Goal: Check status: Check status

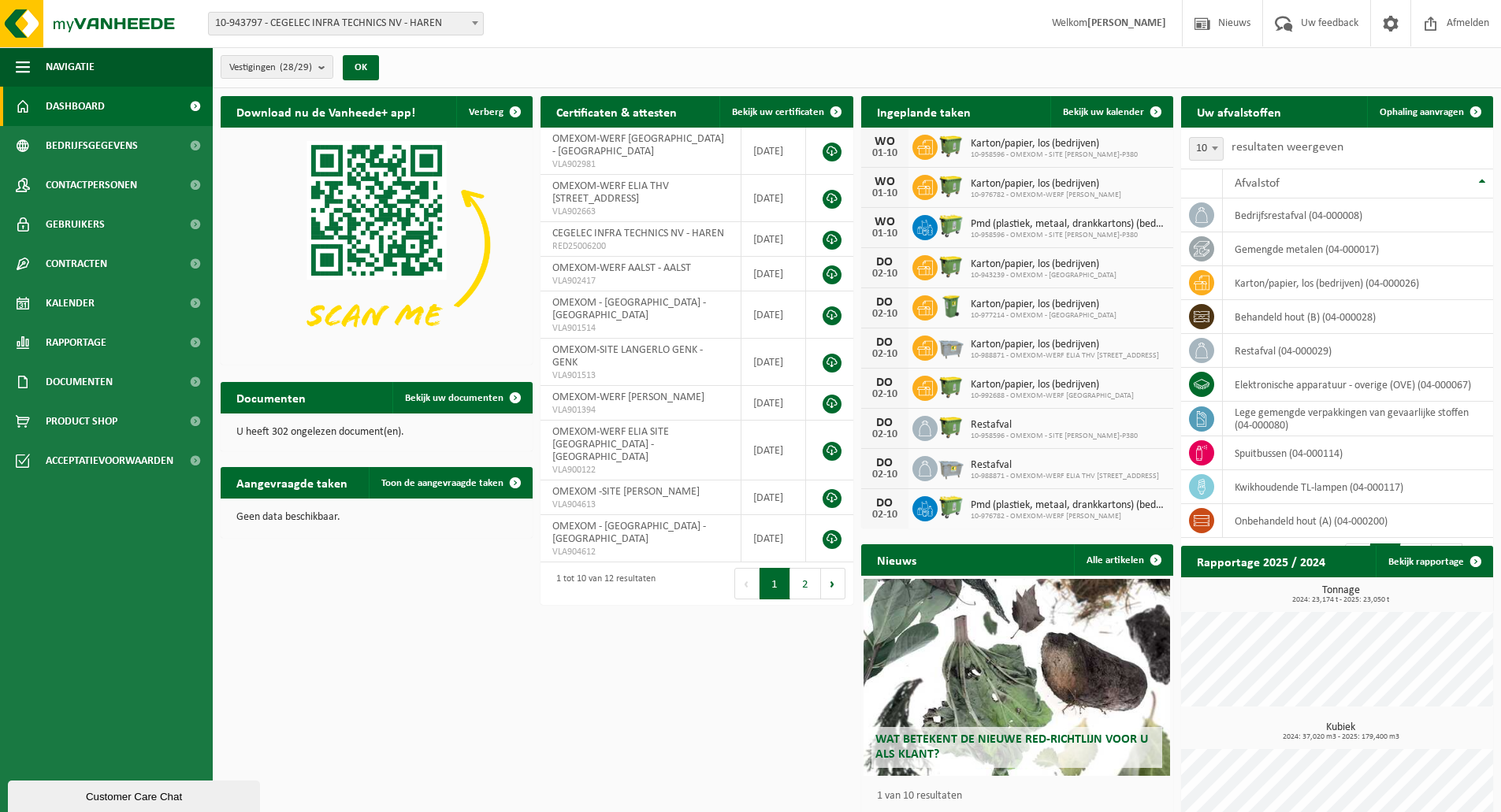
click at [298, 58] on span "Vestigingen (28/29)" at bounding box center [270, 67] width 83 height 24
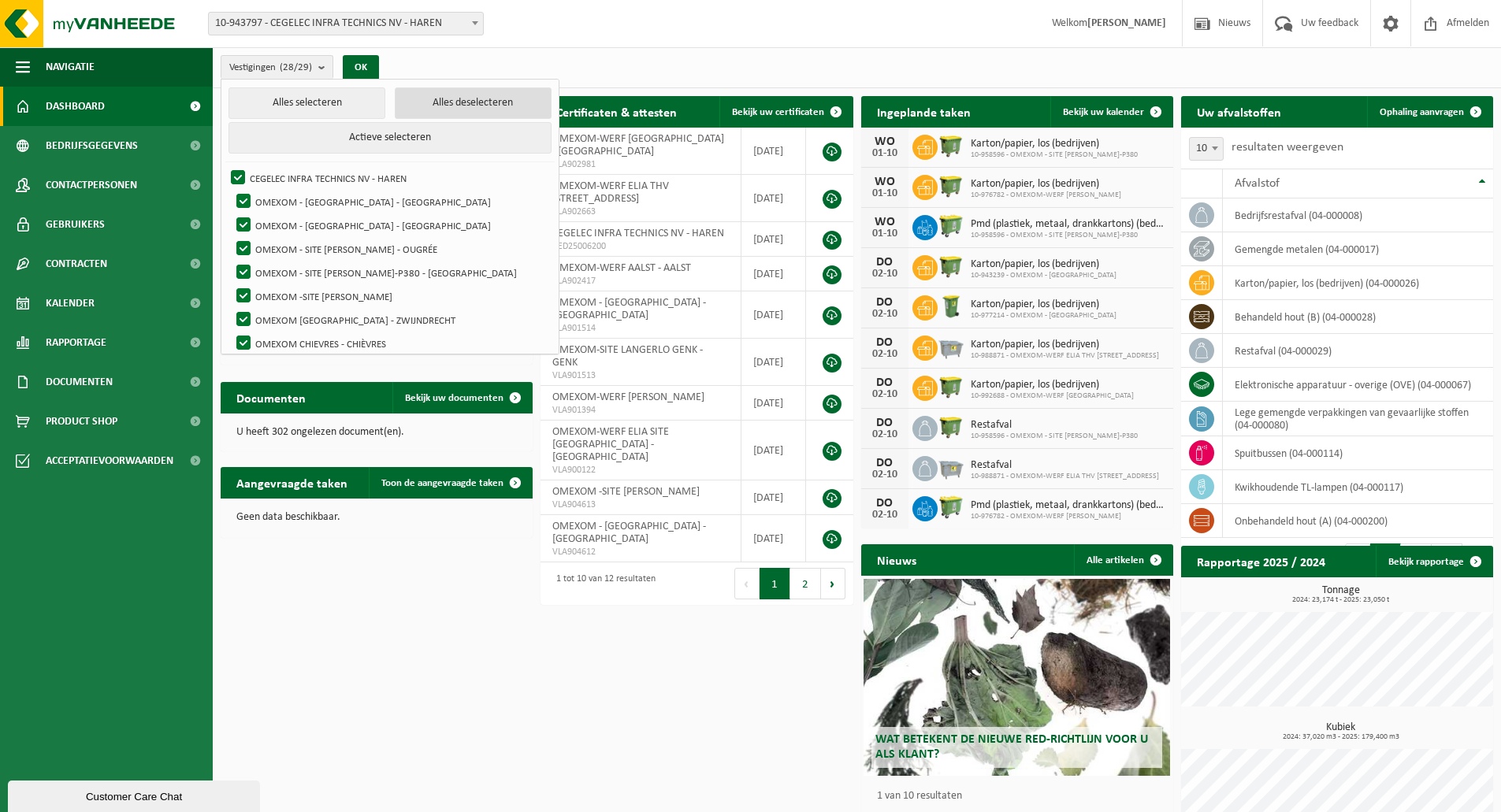
click at [415, 115] on button "Alles deselecteren" at bounding box center [473, 103] width 157 height 32
checkbox input "false"
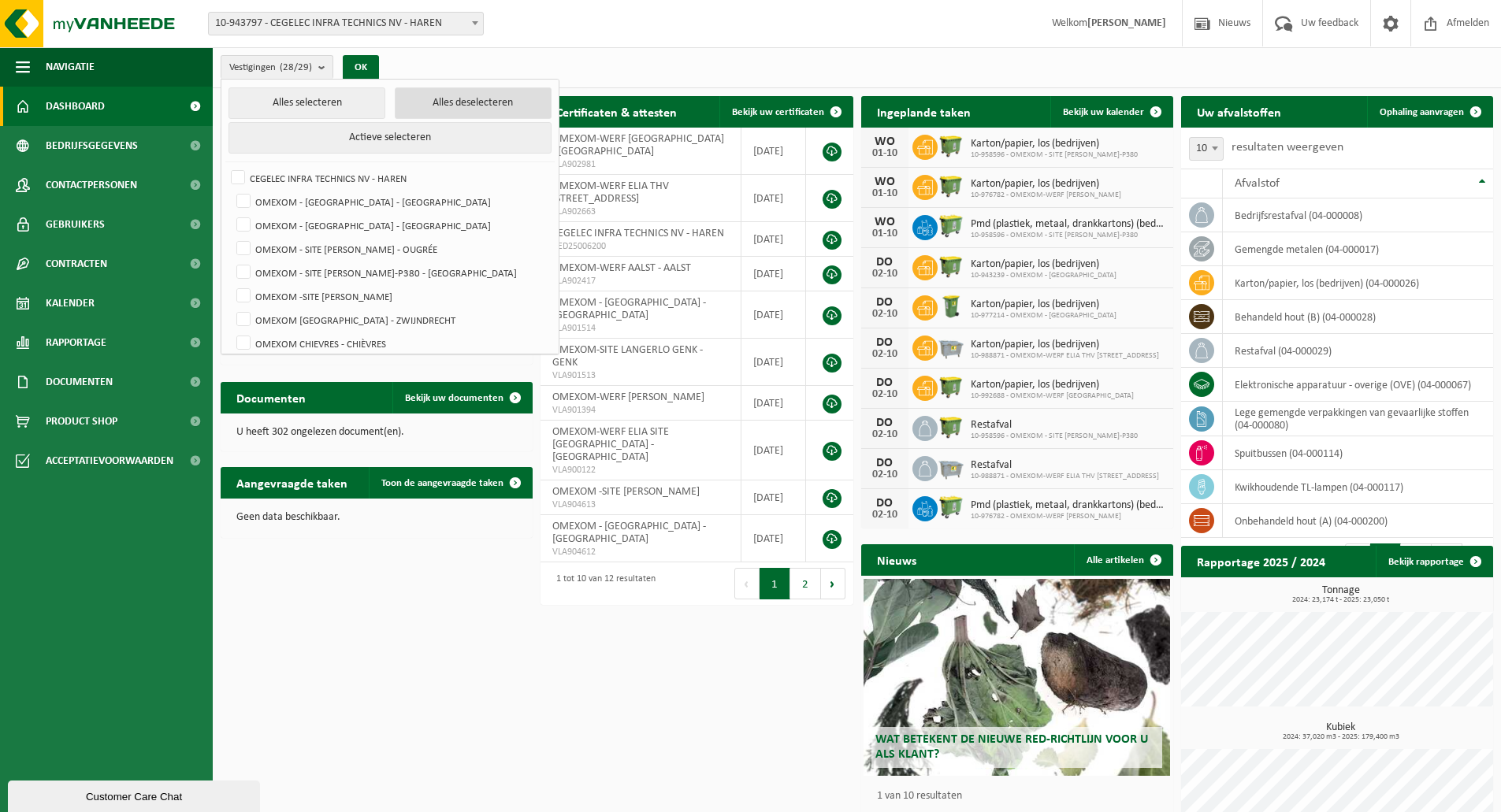
checkbox input "false"
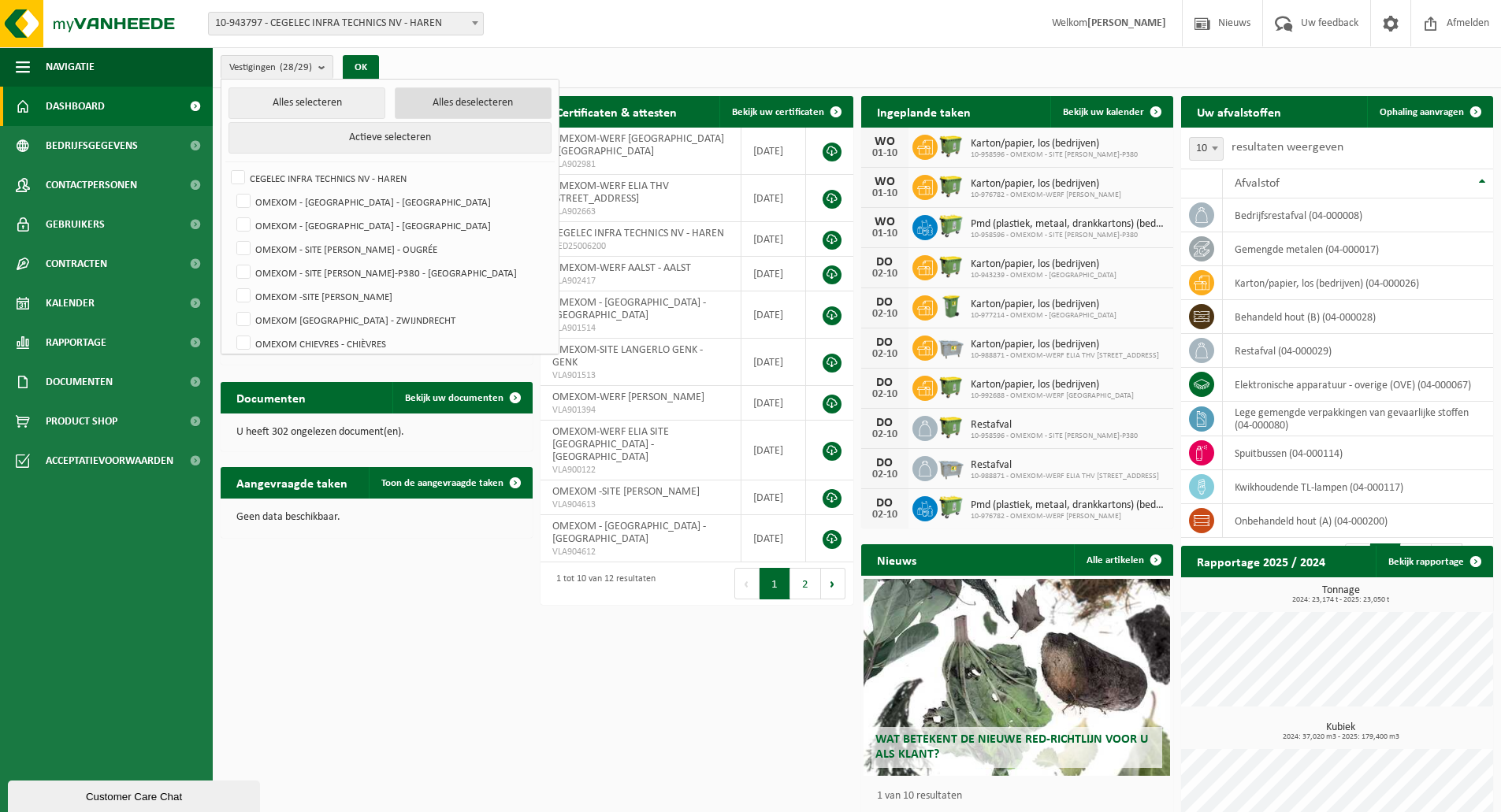
checkbox input "false"
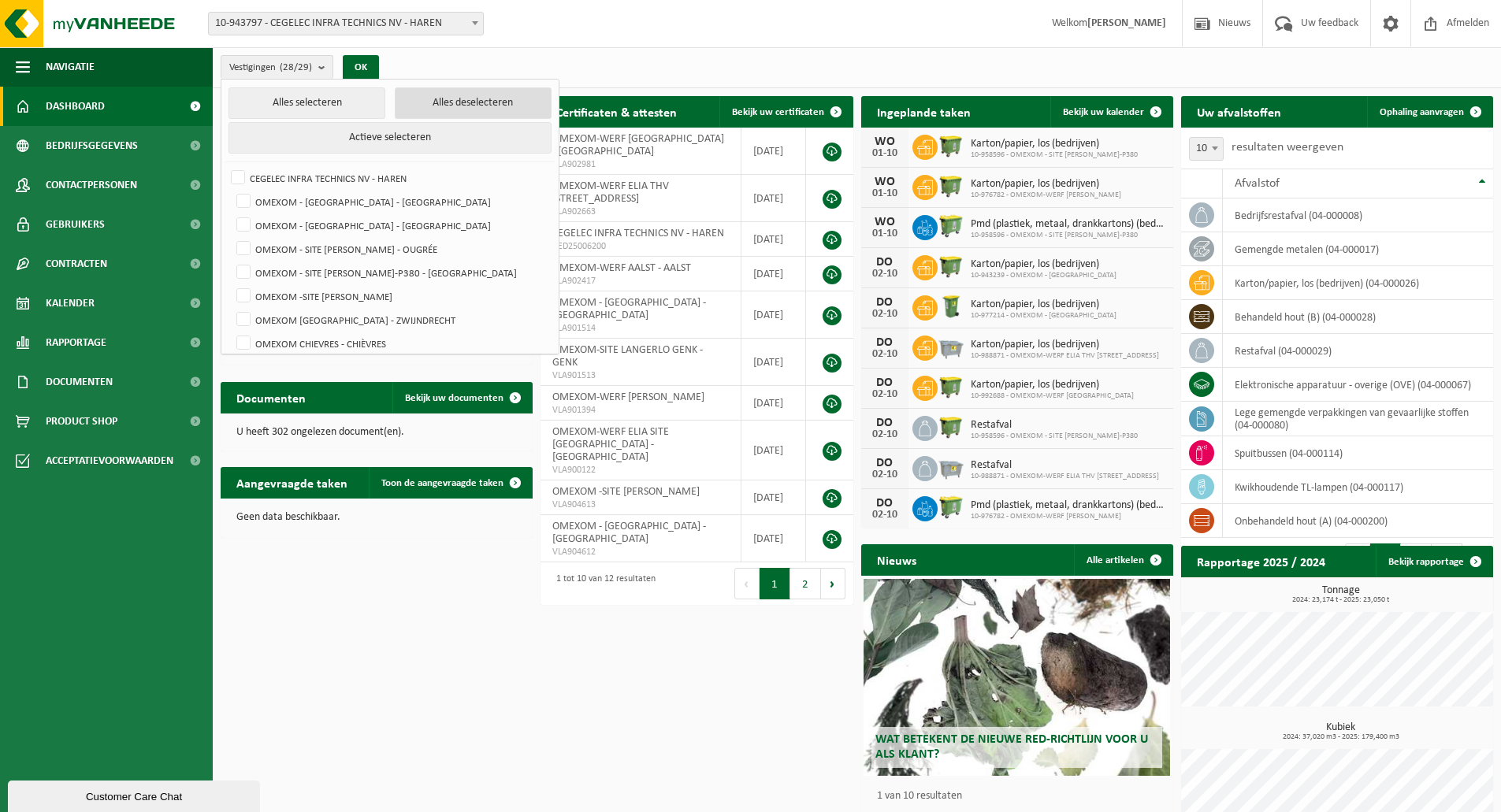
checkbox input "false"
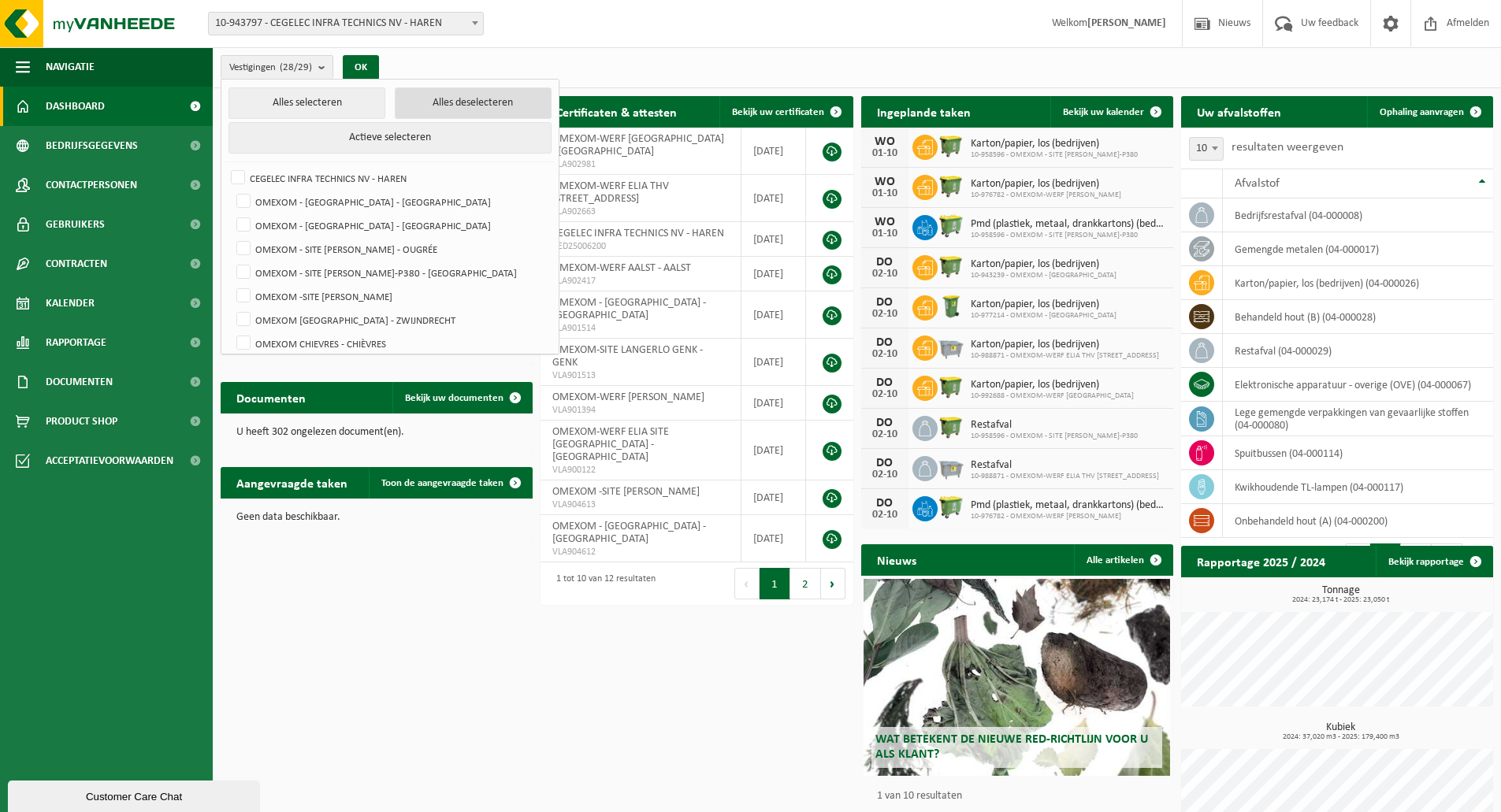
checkbox input "false"
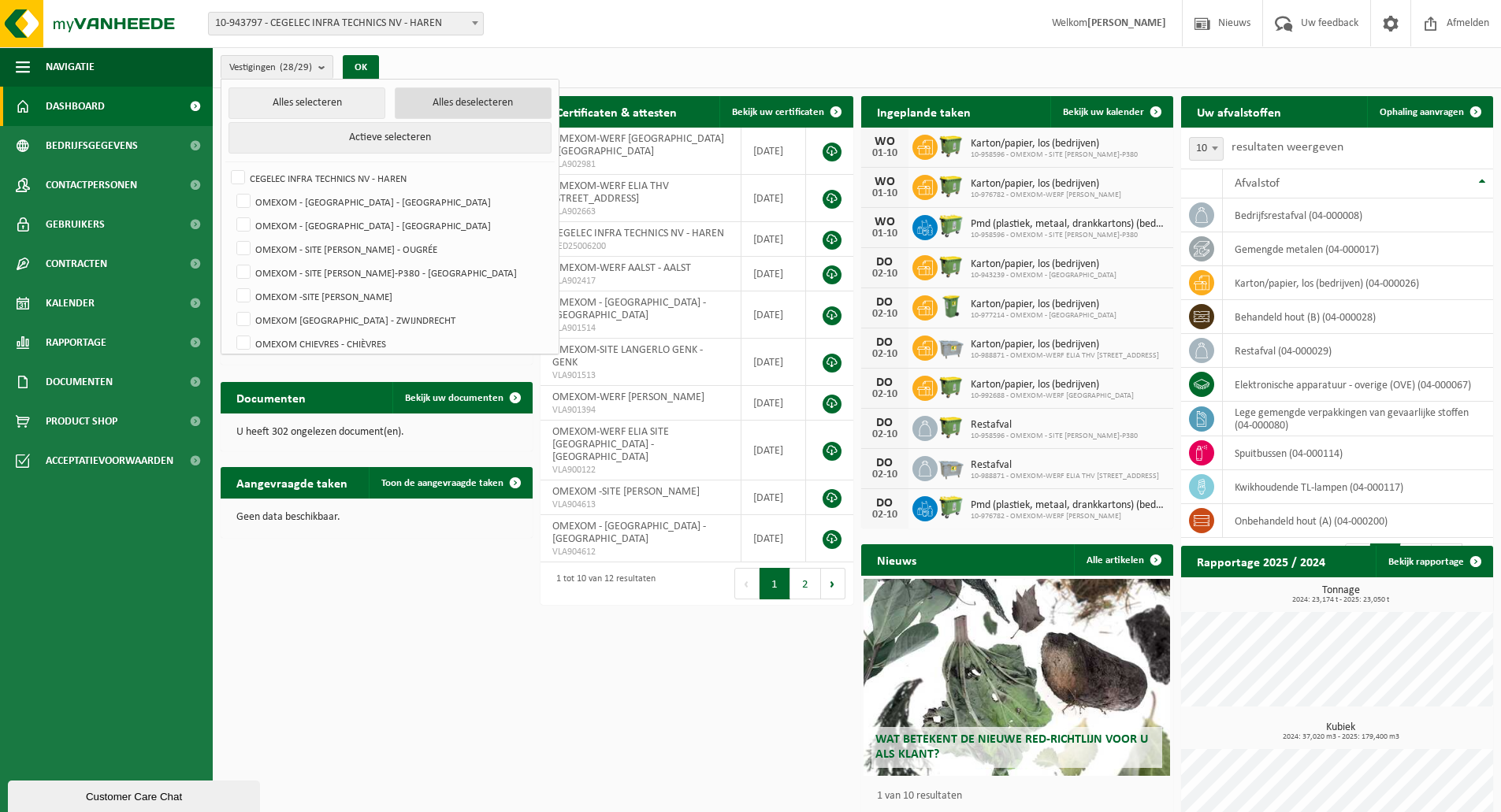
checkbox input "false"
click at [386, 193] on label "OMEXOM - [GEOGRAPHIC_DATA] - [GEOGRAPHIC_DATA]" at bounding box center [391, 201] width 318 height 24
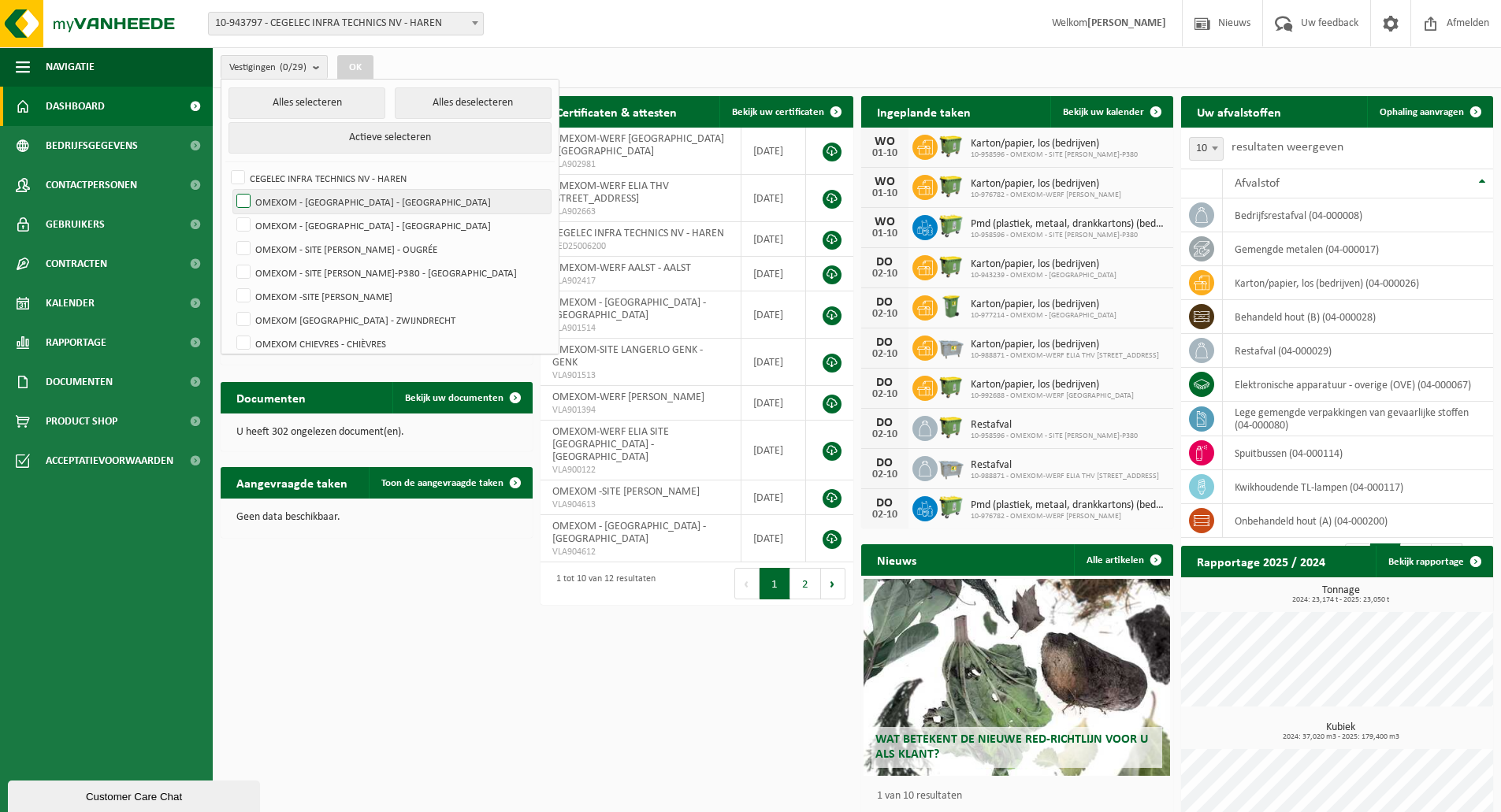
click at [231, 190] on input "OMEXOM - [GEOGRAPHIC_DATA] - [GEOGRAPHIC_DATA]" at bounding box center [230, 189] width 1 height 1
checkbox input "true"
click at [358, 78] on button "OK" at bounding box center [354, 67] width 36 height 25
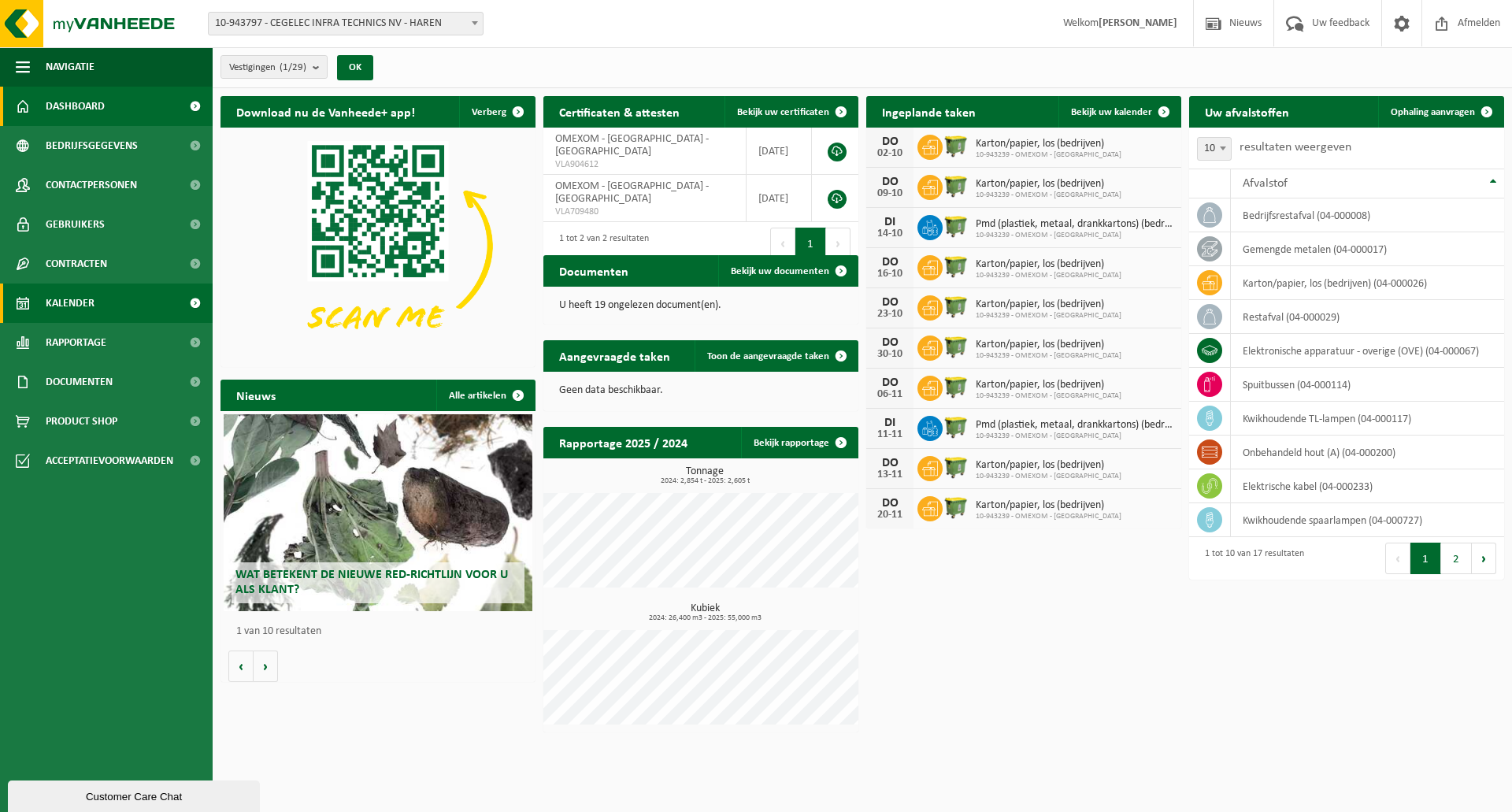
click at [138, 311] on link "Kalender" at bounding box center [106, 303] width 213 height 39
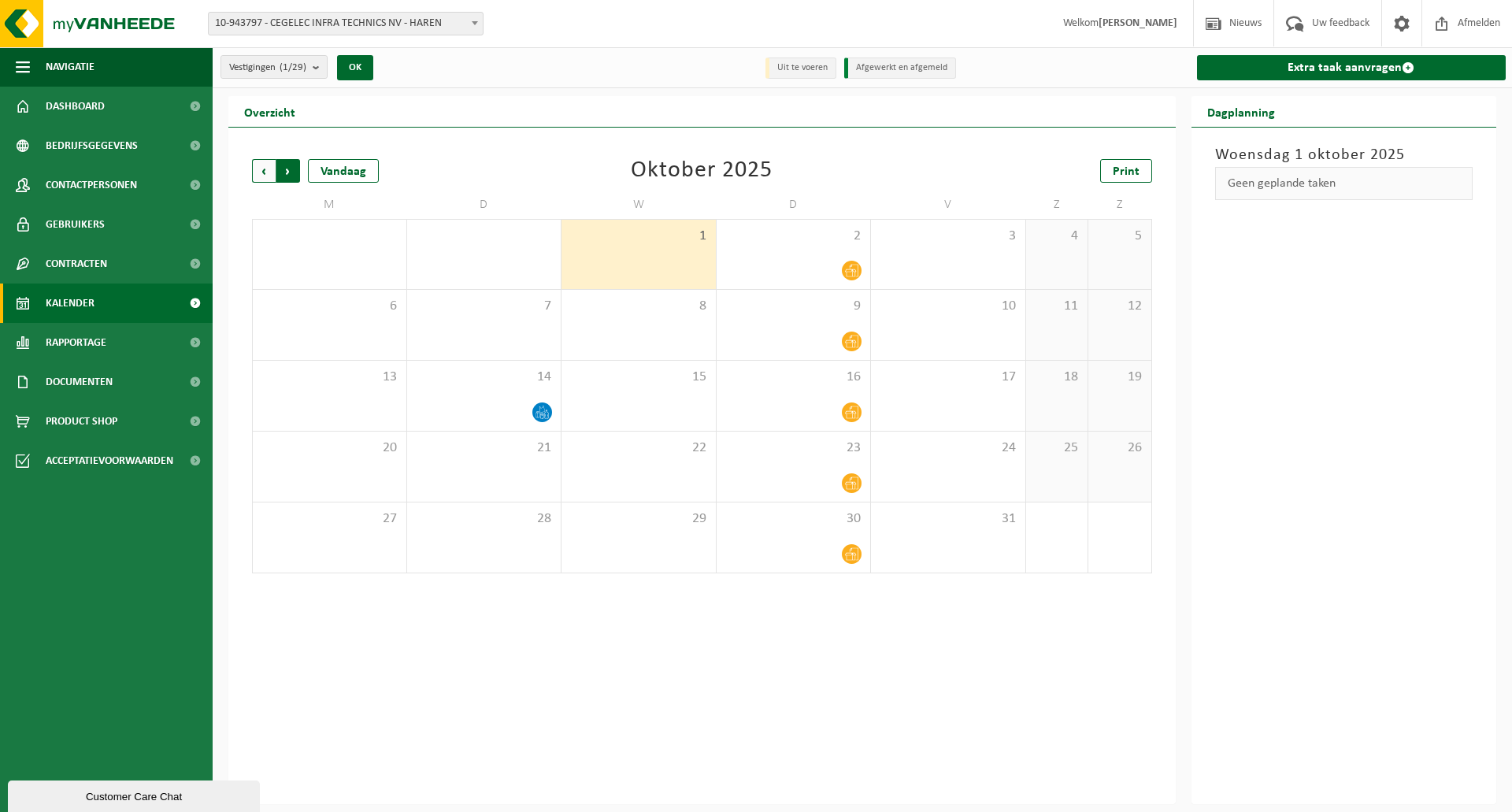
click at [273, 159] on div "Vorige Volgende" at bounding box center [331, 159] width 157 height 0
click at [271, 160] on span "Vorige" at bounding box center [263, 171] width 24 height 24
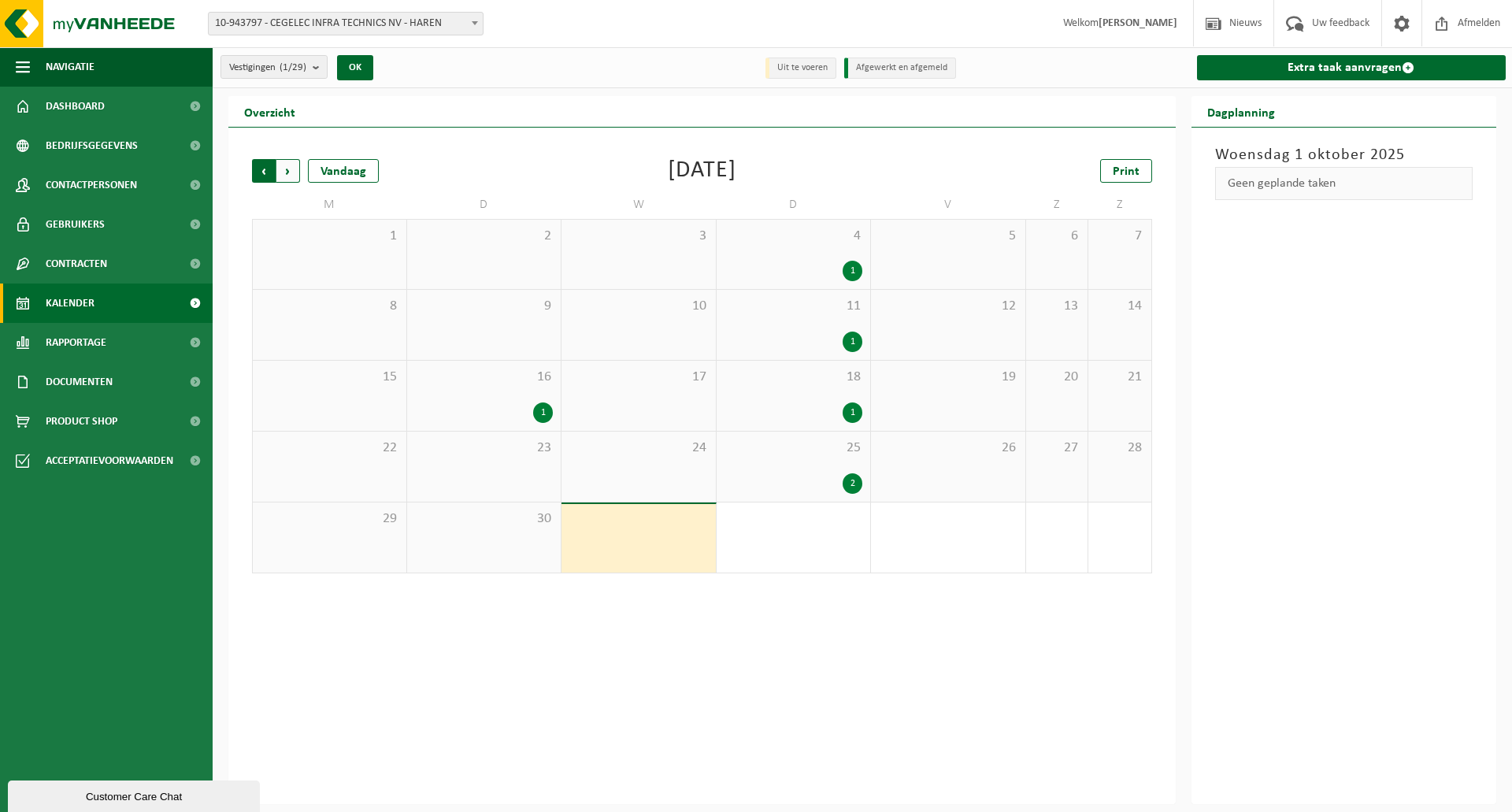
click at [284, 163] on span "Volgende" at bounding box center [288, 171] width 24 height 24
